Goal: Transaction & Acquisition: Purchase product/service

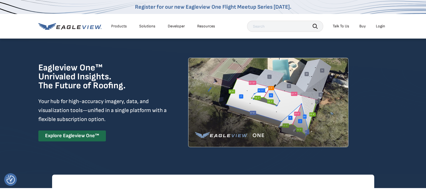
click at [380, 26] on div "Login" at bounding box center [380, 26] width 9 height 5
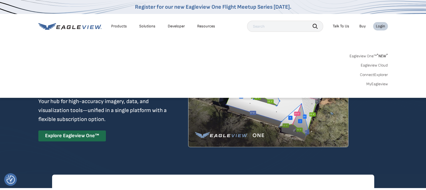
click at [377, 85] on link "MyEagleview" at bounding box center [377, 84] width 22 height 5
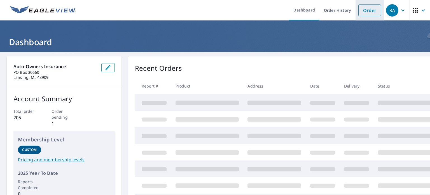
click at [364, 11] on link "Order" at bounding box center [369, 10] width 23 height 12
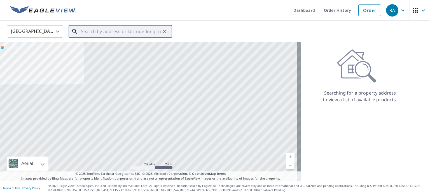
paste input "1240 Greatwood Mnr, Alpharetta, GA 30005"
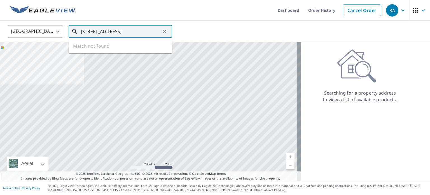
scroll to position [0, 13]
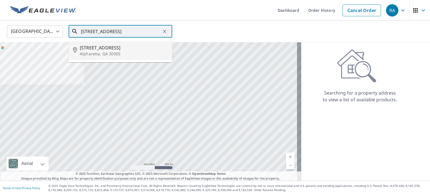
click at [105, 45] on span "1240 Greatwood Mnr" at bounding box center [124, 47] width 88 height 7
type input "1240 Greatwood Mnr Alpharetta, GA 30005"
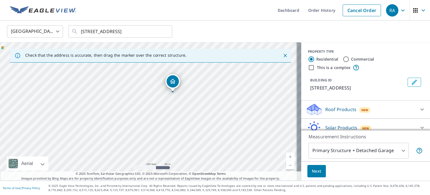
drag, startPoint x: 226, startPoint y: 116, endPoint x: 203, endPoint y: 93, distance: 32.9
click at [203, 93] on div "1240 Greatwood Mnr Alpharetta, GA 30005" at bounding box center [150, 111] width 301 height 138
drag, startPoint x: 215, startPoint y: 93, endPoint x: 243, endPoint y: 126, distance: 43.5
click at [243, 126] on div "1240 Greatwood Mnr Alpharetta, GA 30005" at bounding box center [150, 111] width 301 height 138
drag, startPoint x: 223, startPoint y: 94, endPoint x: 171, endPoint y: 87, distance: 52.0
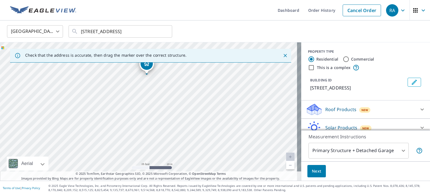
drag, startPoint x: 221, startPoint y: 128, endPoint x: 206, endPoint y: 100, distance: 31.9
click at [208, 94] on div "1240 Greatwood Mnr Alpharetta, GA 30005" at bounding box center [150, 111] width 301 height 138
drag, startPoint x: 225, startPoint y: 97, endPoint x: 240, endPoint y: 117, distance: 24.9
click at [240, 117] on div "1240 Greatwood Mnr Alpharetta, GA 30005" at bounding box center [150, 111] width 301 height 138
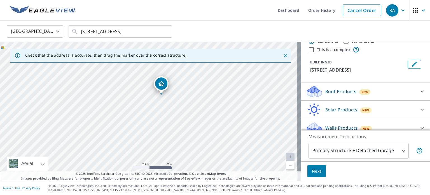
scroll to position [31, 0]
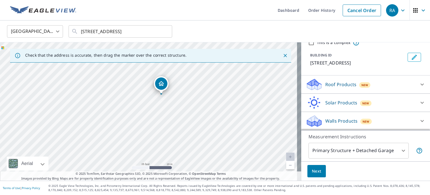
click at [419, 84] on icon at bounding box center [422, 84] width 7 height 7
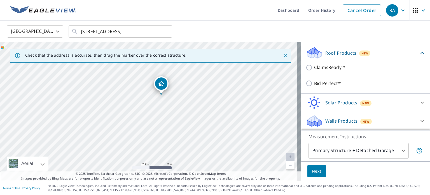
scroll to position [63, 0]
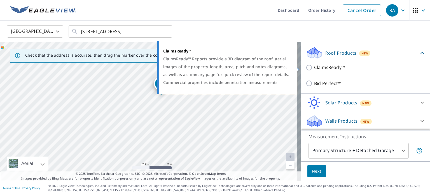
click at [314, 69] on p "ClaimsReady™" at bounding box center [329, 67] width 31 height 7
click at [313, 69] on input "ClaimsReady™" at bounding box center [310, 67] width 8 height 7
checkbox input "true"
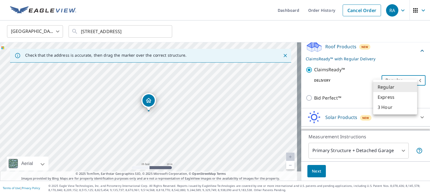
click at [398, 86] on body "RA RA Dashboard Order History Cancel Order RA United States US ​ 1240 Greatwood…" at bounding box center [215, 97] width 430 height 195
click at [383, 96] on li "Express" at bounding box center [395, 97] width 44 height 10
type input "4"
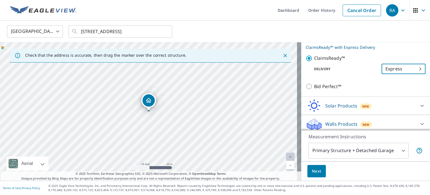
scroll to position [83, 0]
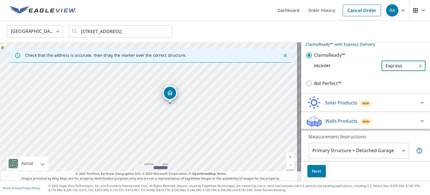
drag, startPoint x: 200, startPoint y: 144, endPoint x: 194, endPoint y: 108, distance: 37.0
click at [194, 108] on div "1240 Greatwood Mnr Alpharetta, GA 30005" at bounding box center [150, 111] width 301 height 138
click at [313, 170] on span "Next" at bounding box center [317, 170] width 10 height 7
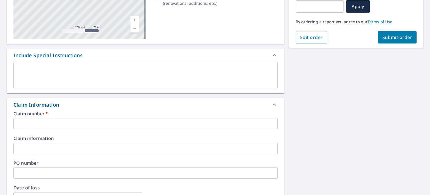
scroll to position [140, 0]
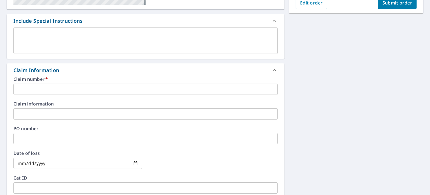
click at [65, 88] on input "text" at bounding box center [145, 88] width 264 height 11
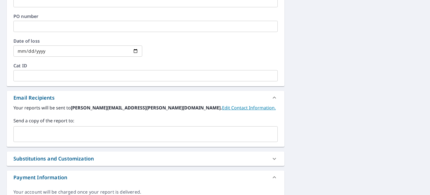
scroll to position [280, 0]
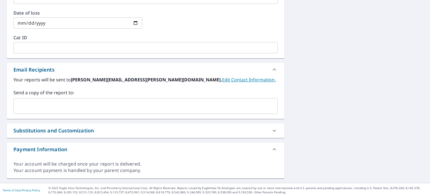
type input "300-0610970-2025"
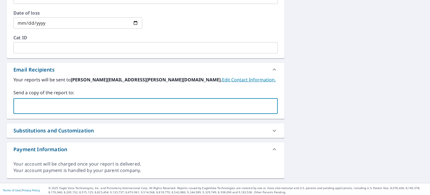
click at [45, 104] on input "text" at bounding box center [141, 106] width 251 height 11
type input "anthony.rob@aoins.com"
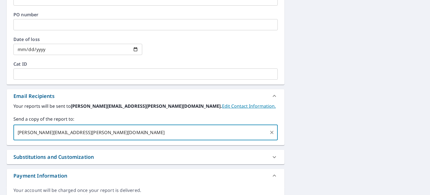
scroll to position [282, 0]
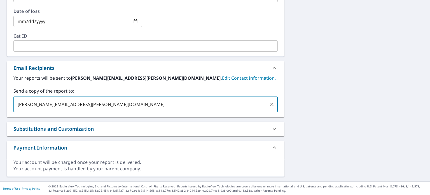
drag, startPoint x: 78, startPoint y: 101, endPoint x: 0, endPoint y: 108, distance: 77.9
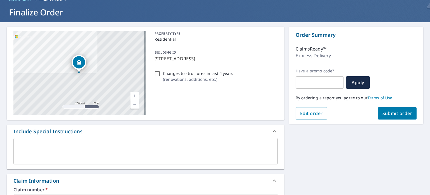
scroll to position [0, 0]
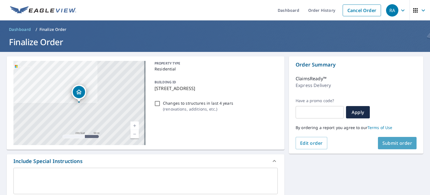
click at [390, 141] on span "Submit order" at bounding box center [397, 143] width 30 height 6
